Goal: Find specific page/section: Find specific page/section

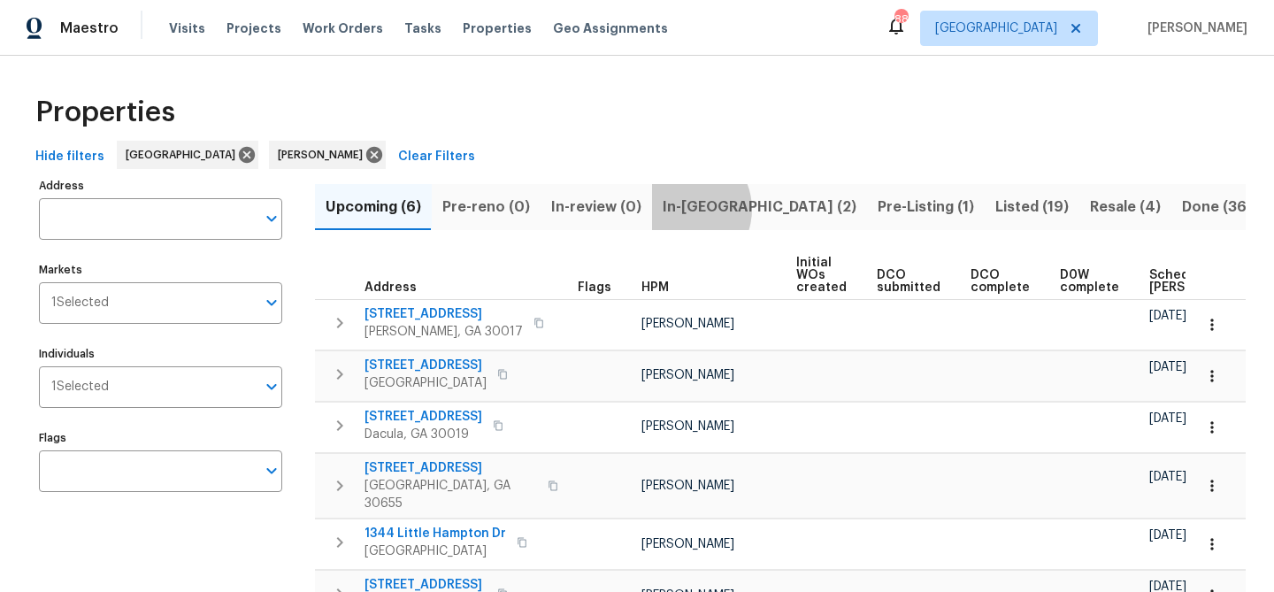
click at [675, 209] on span "In-reno (2)" at bounding box center [760, 207] width 194 height 25
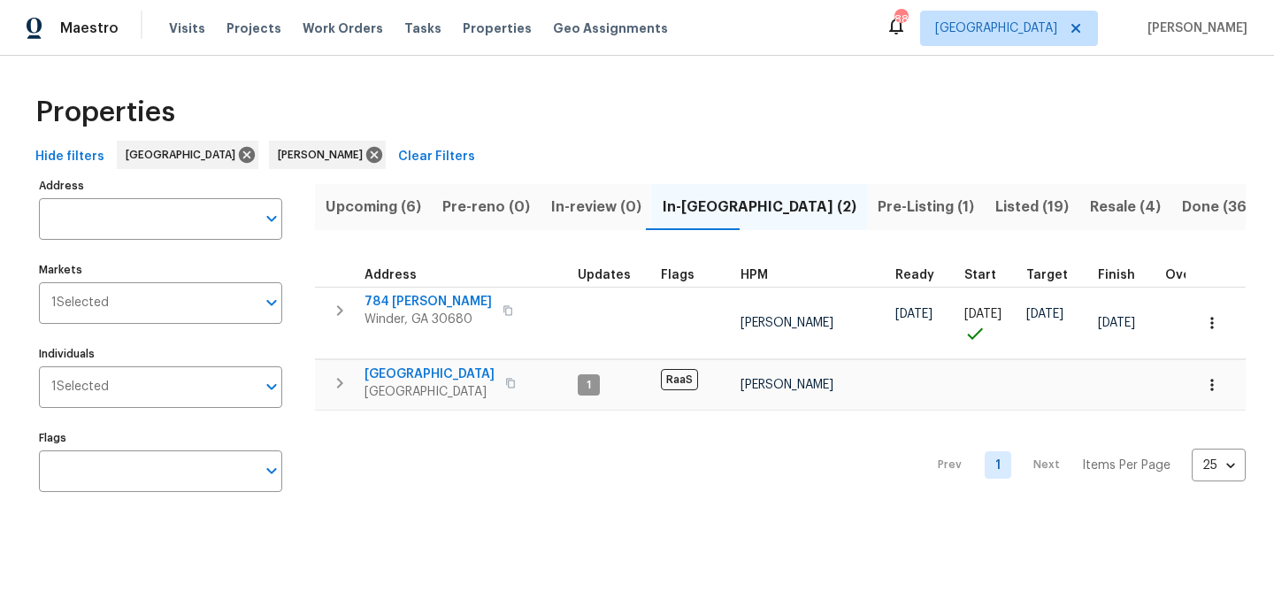
click at [377, 202] on span "Upcoming (6)" at bounding box center [374, 207] width 96 height 25
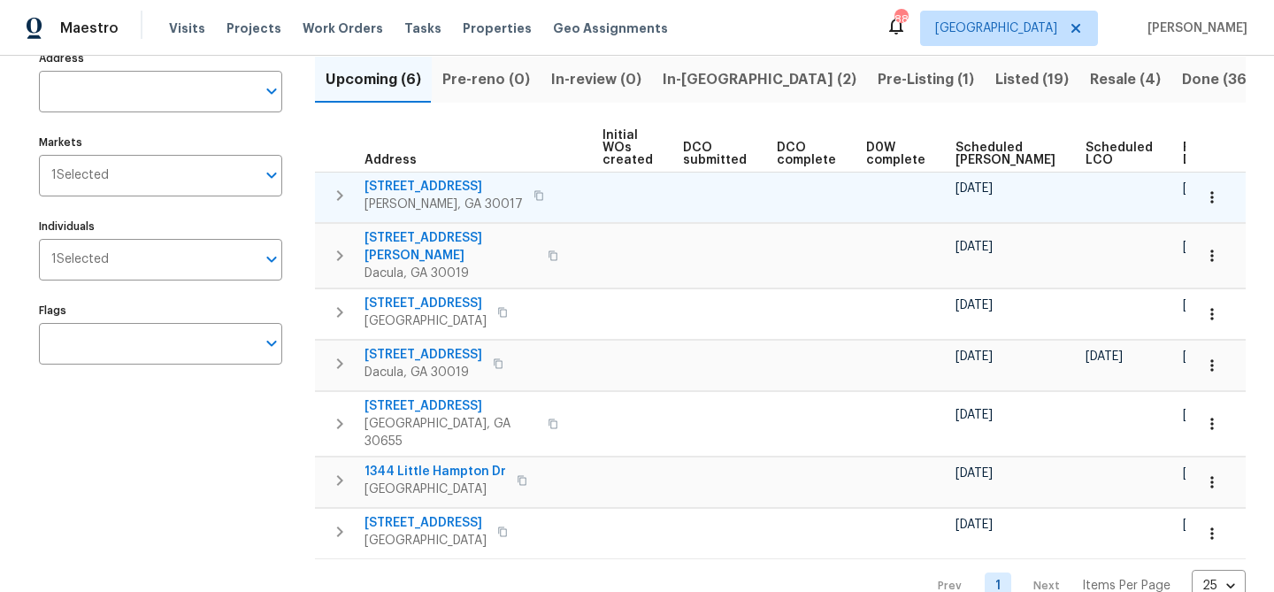
scroll to position [128, 0]
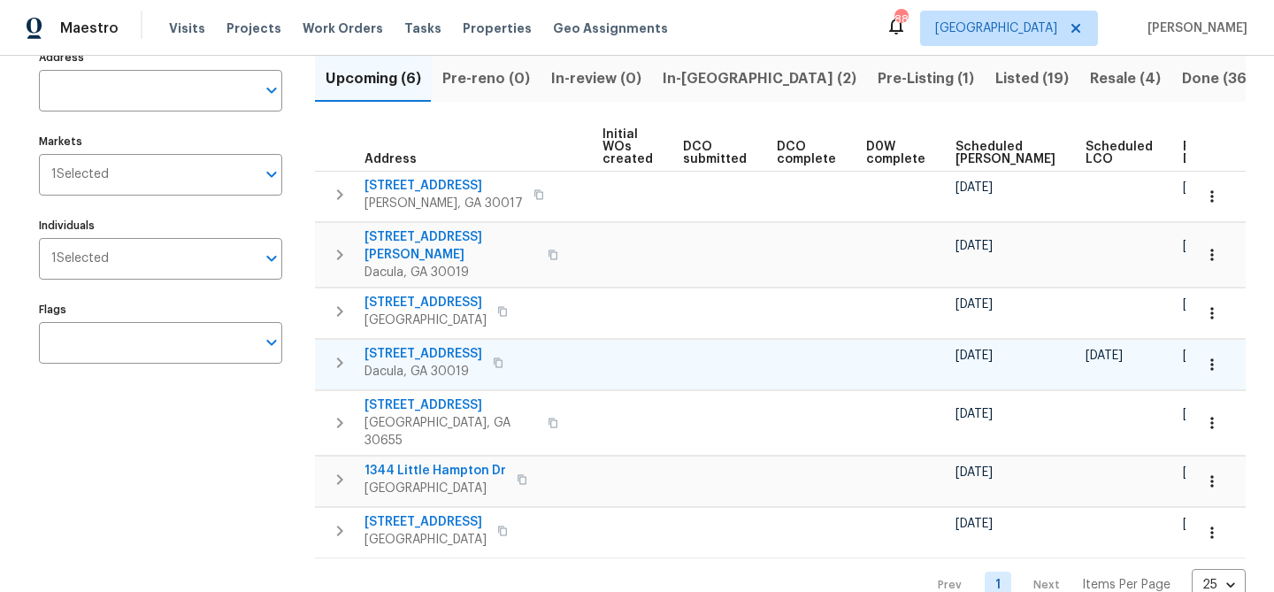
click at [404, 345] on span "[STREET_ADDRESS]" at bounding box center [424, 354] width 118 height 18
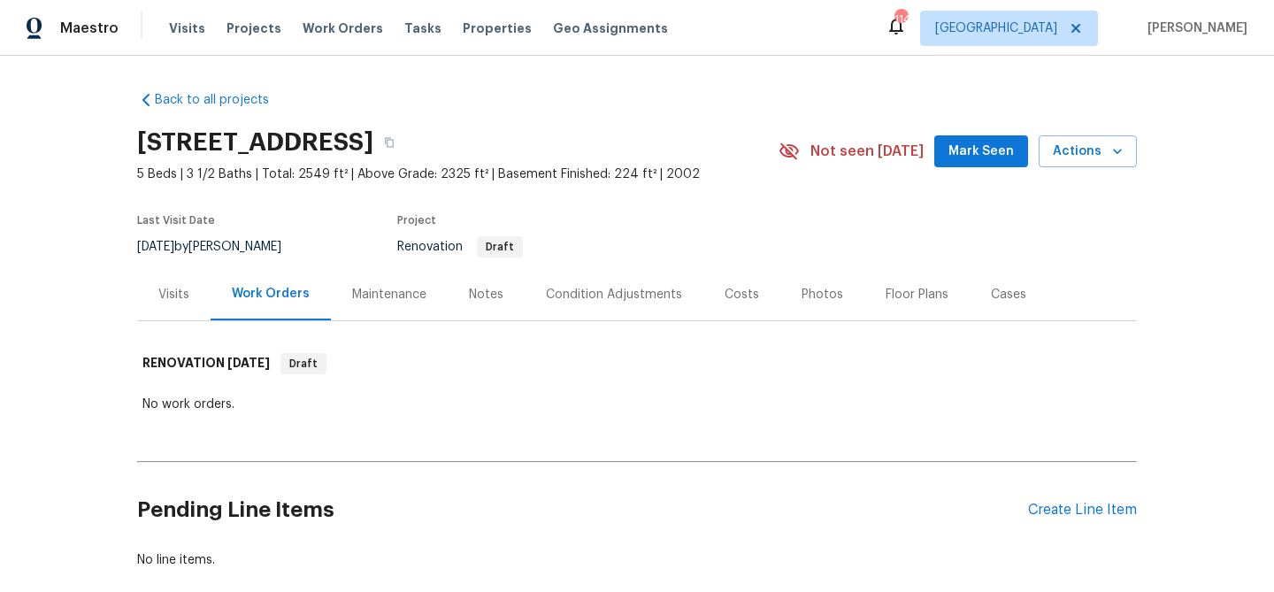
click at [999, 129] on div "[STREET_ADDRESS] 5 Beds | 3 1/2 Baths | Total: 2549 ft² | Above Grade: 2325 ft²…" at bounding box center [637, 151] width 1000 height 64
click at [993, 139] on button "Mark Seen" at bounding box center [981, 151] width 94 height 33
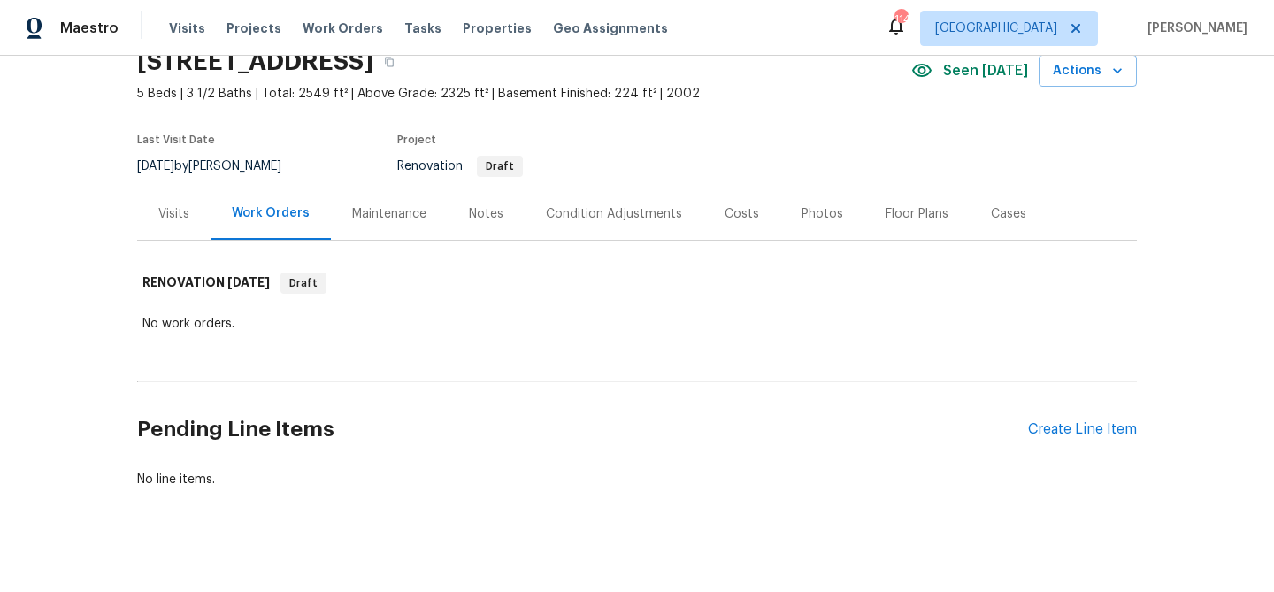
scroll to position [97, 0]
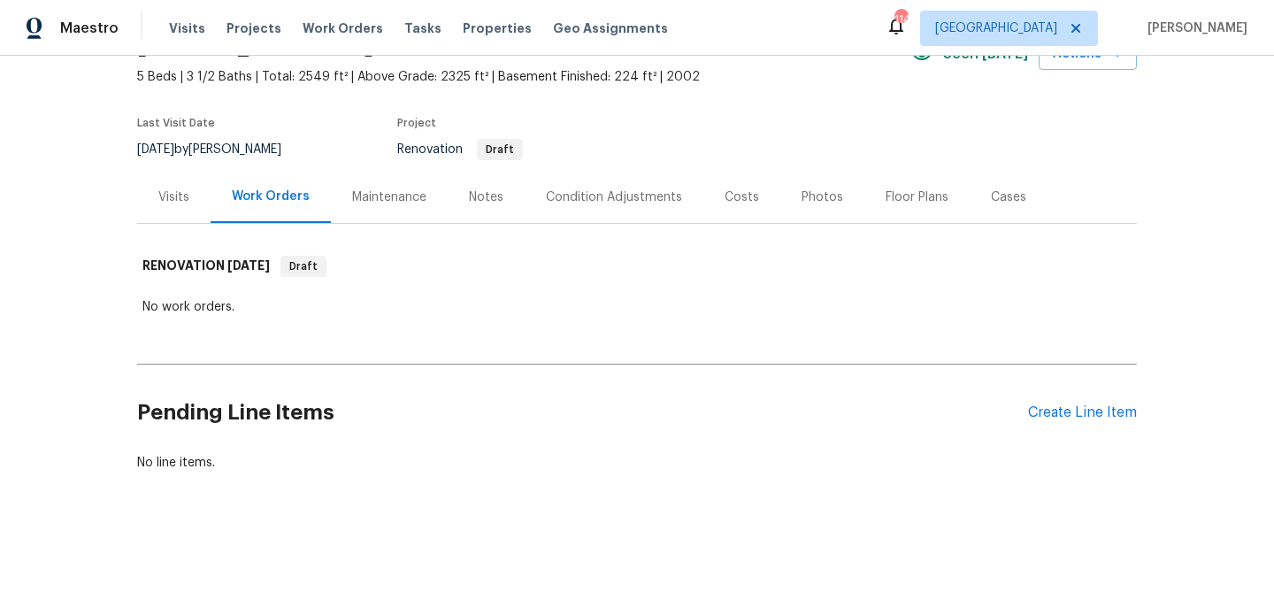
click at [644, 201] on div "Condition Adjustments" at bounding box center [614, 197] width 136 height 18
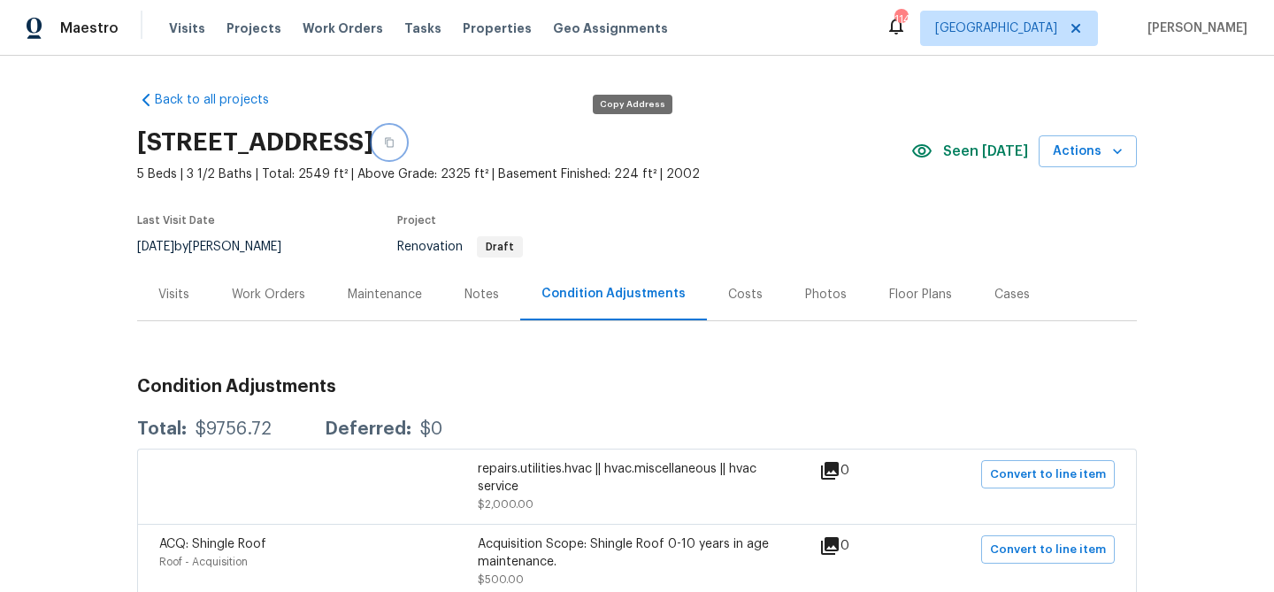
click at [395, 142] on icon "button" at bounding box center [389, 142] width 11 height 11
click at [173, 313] on div "Visits" at bounding box center [173, 294] width 73 height 52
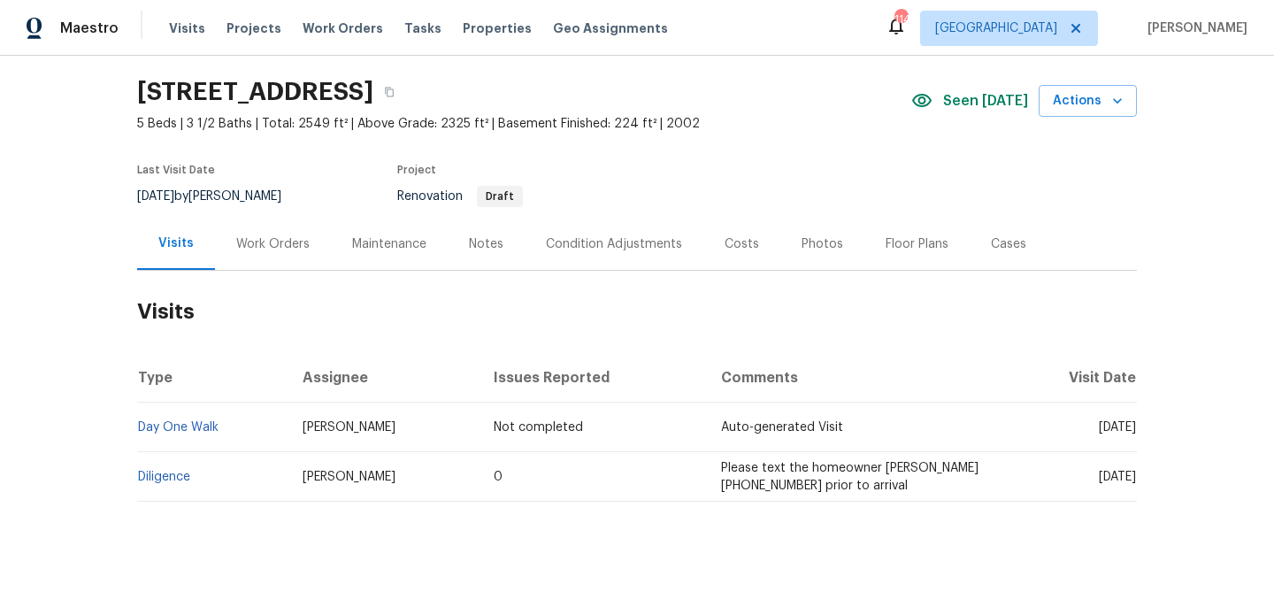
scroll to position [62, 0]
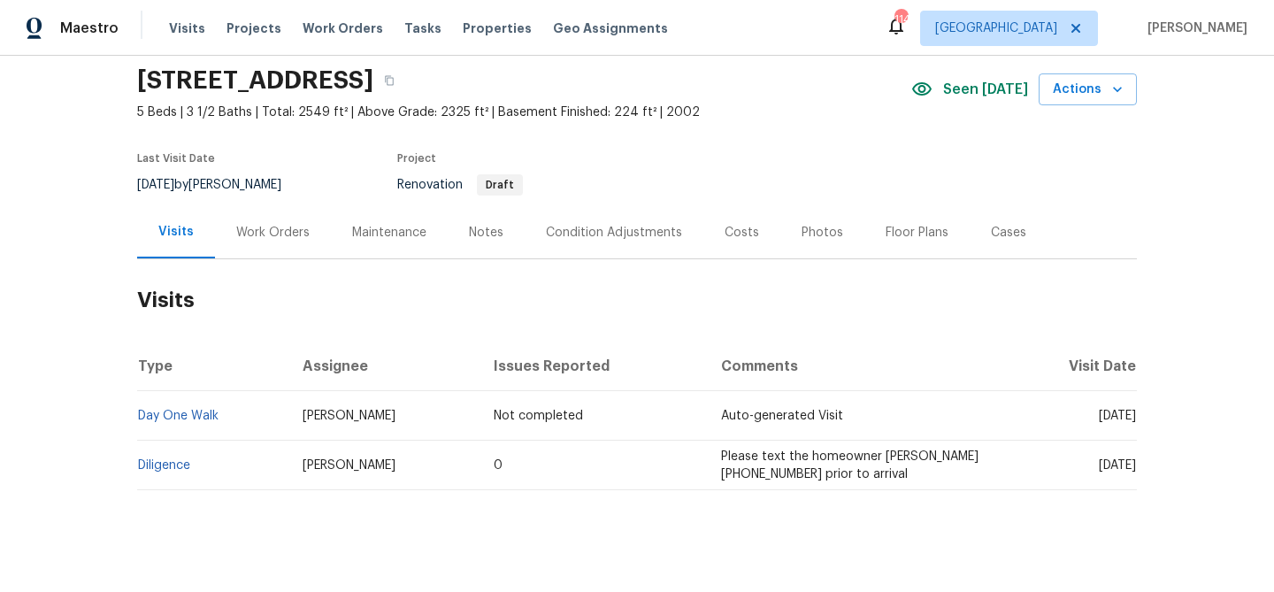
click at [605, 231] on div "Condition Adjustments" at bounding box center [614, 233] width 136 height 18
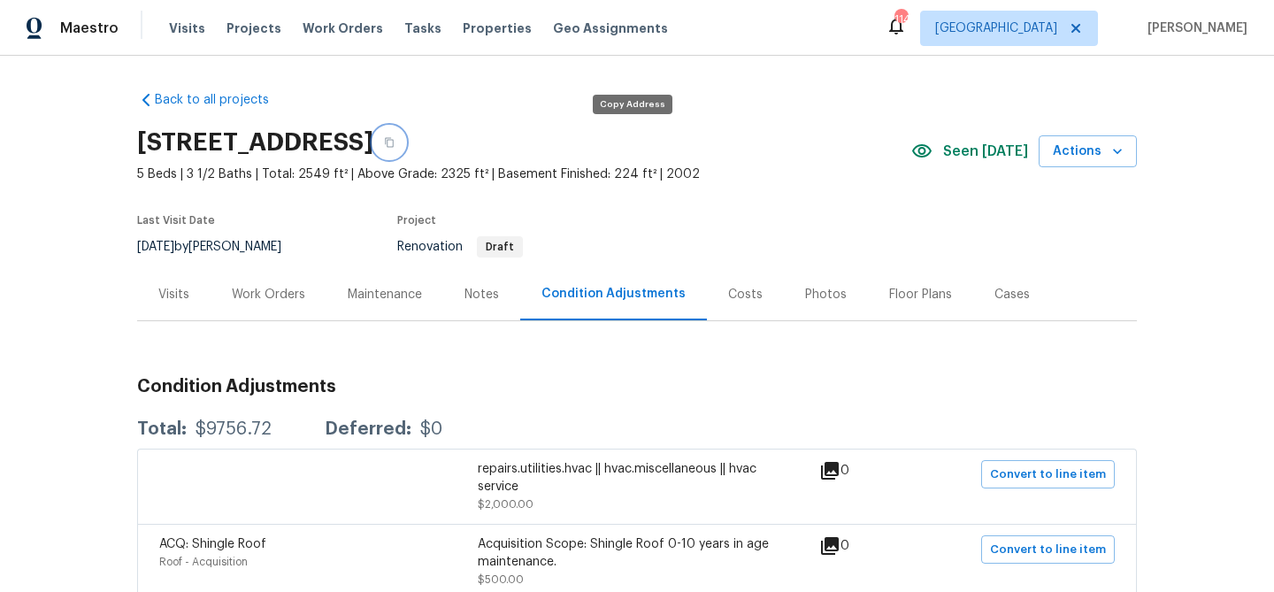
click at [395, 144] on icon "button" at bounding box center [389, 142] width 11 height 11
click at [192, 294] on div "Visits" at bounding box center [173, 294] width 73 height 52
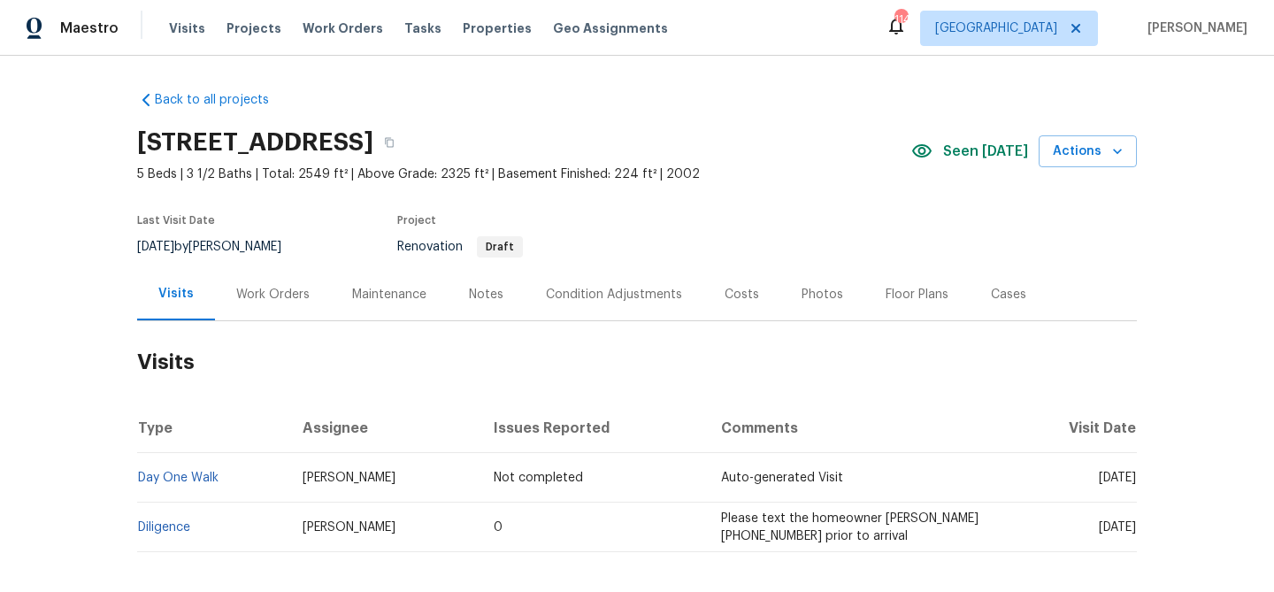
scroll to position [81, 0]
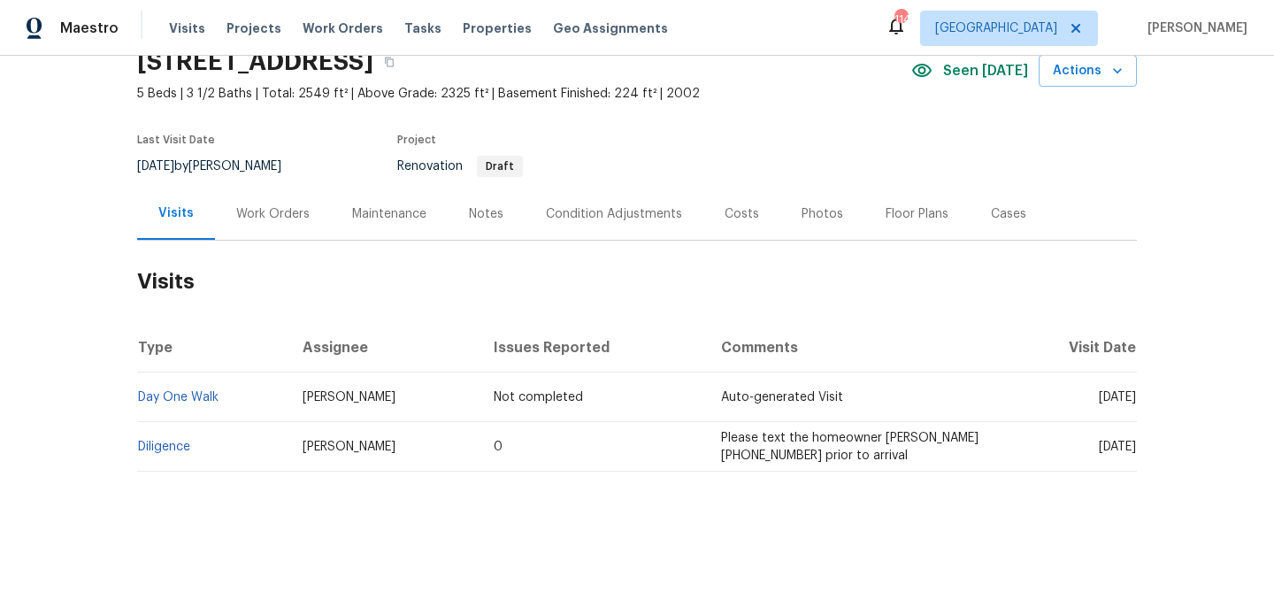
click at [253, 448] on td "Diligence" at bounding box center [212, 447] width 151 height 50
click at [162, 453] on td "Diligence" at bounding box center [212, 447] width 151 height 50
click at [166, 443] on link "Diligence" at bounding box center [164, 447] width 52 height 12
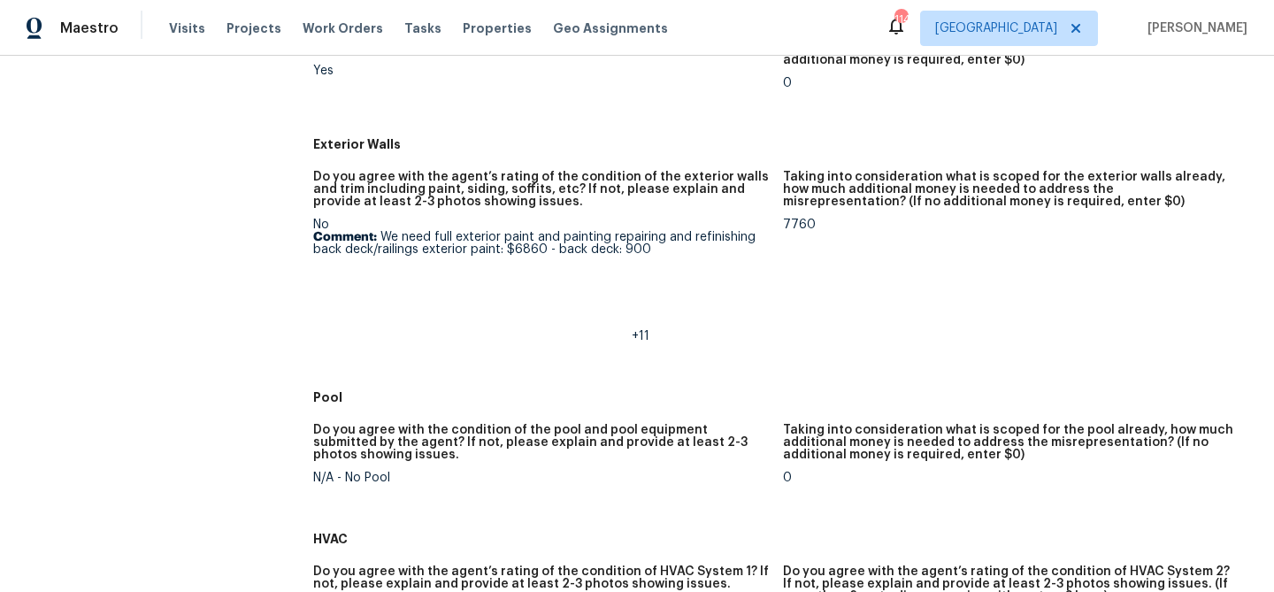
scroll to position [716, 0]
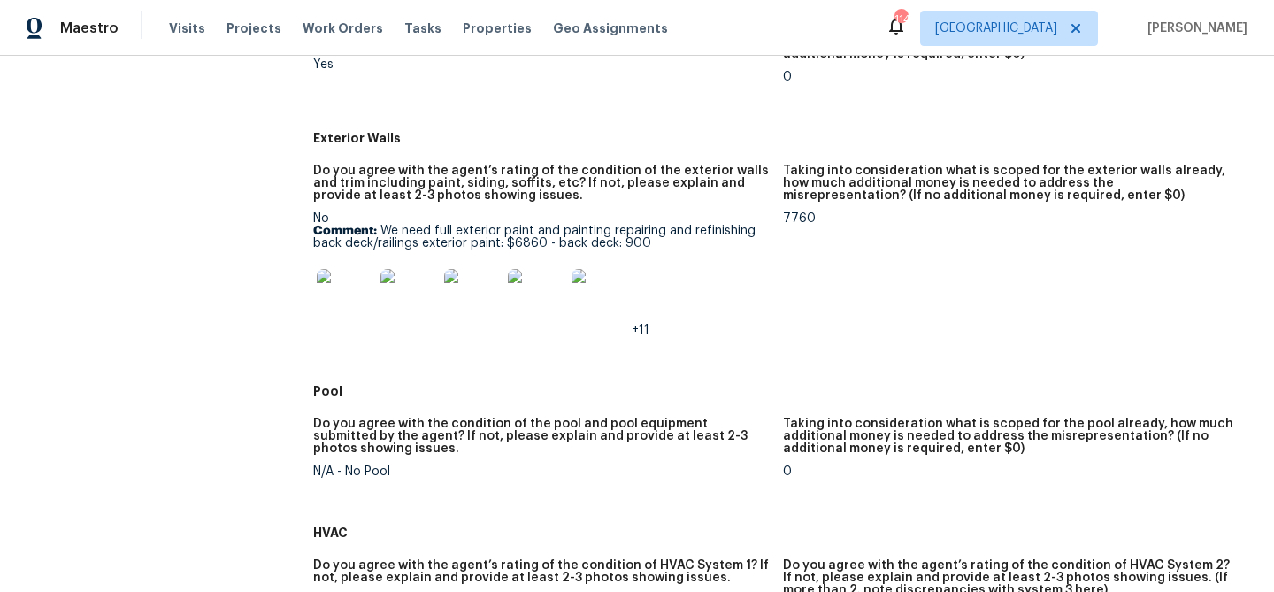
click at [351, 300] on img at bounding box center [345, 297] width 57 height 57
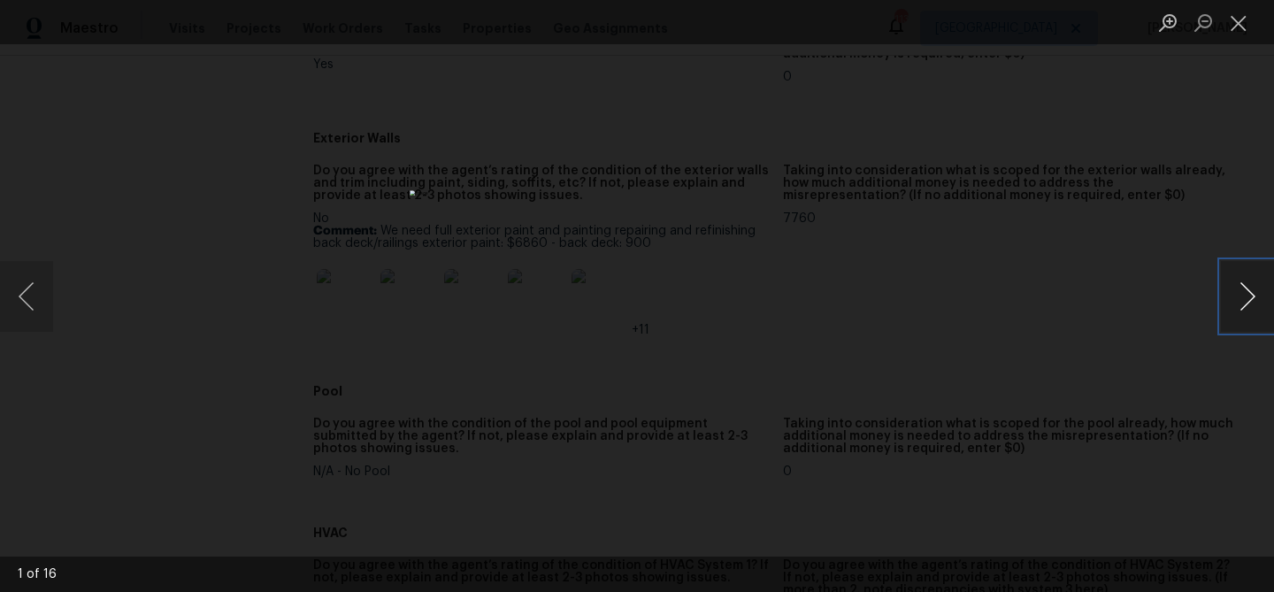
click at [1253, 300] on button "Next image" at bounding box center [1247, 296] width 53 height 71
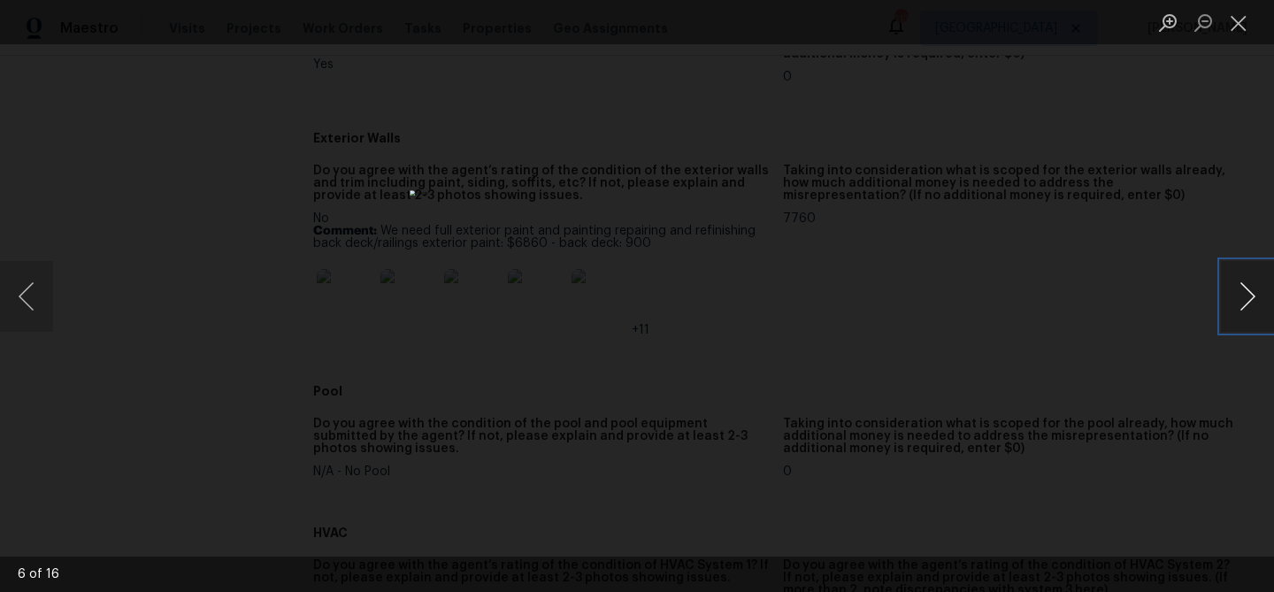
click at [1253, 300] on button "Next image" at bounding box center [1247, 296] width 53 height 71
drag, startPoint x: 1253, startPoint y: 300, endPoint x: 1253, endPoint y: 110, distance: 190.3
click at [1253, 110] on div "9 of 16" at bounding box center [637, 296] width 1274 height 592
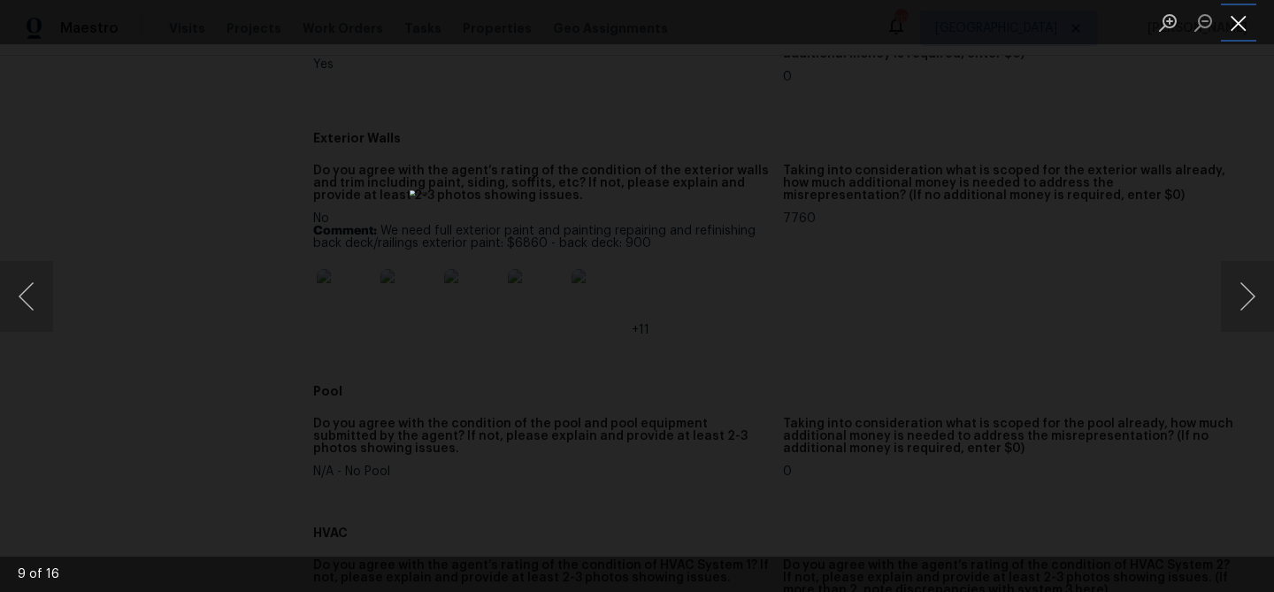
click at [1233, 12] on button "Close lightbox" at bounding box center [1238, 22] width 35 height 31
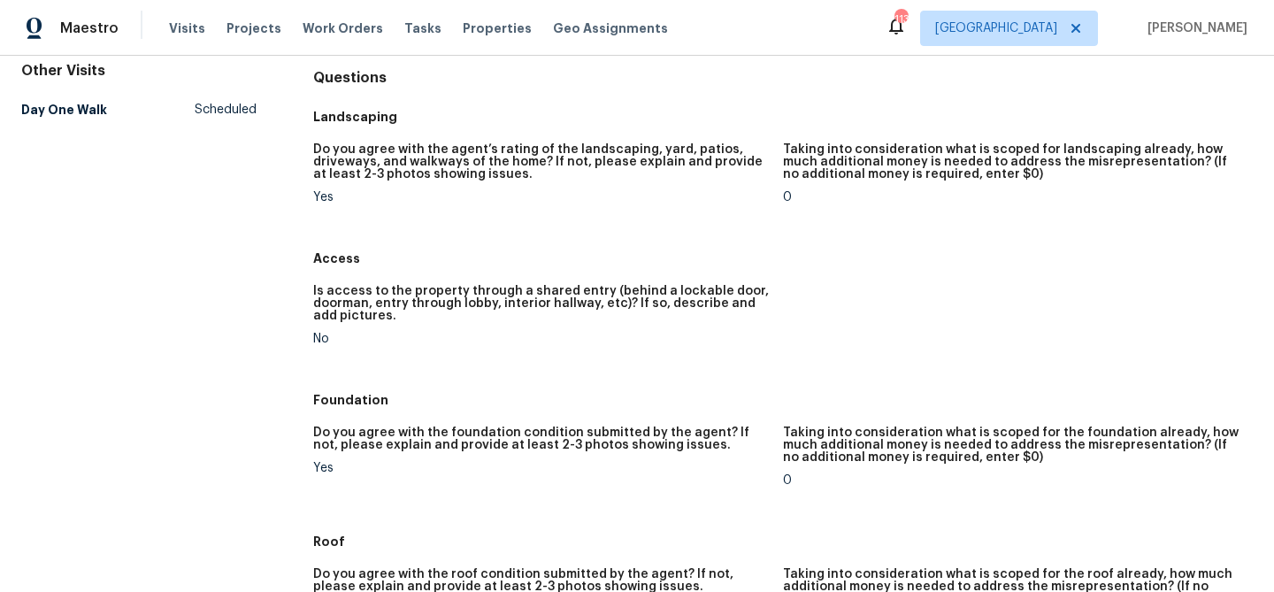
scroll to position [0, 0]
